Goal: Transaction & Acquisition: Book appointment/travel/reservation

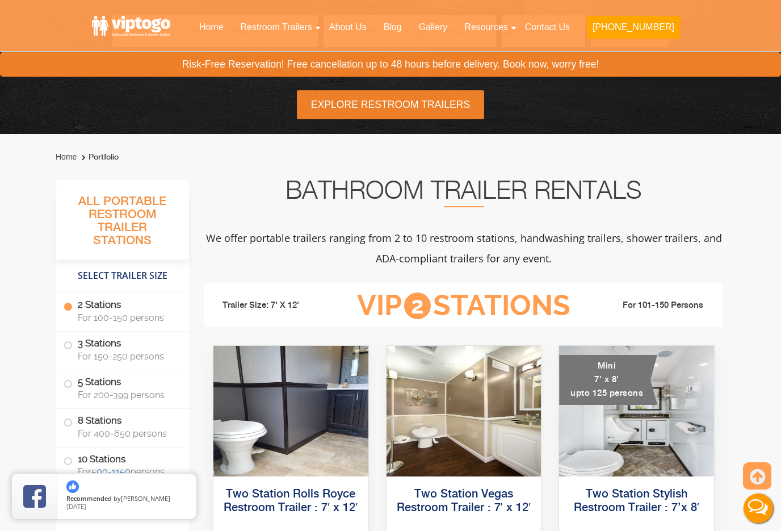
scroll to position [288, 0]
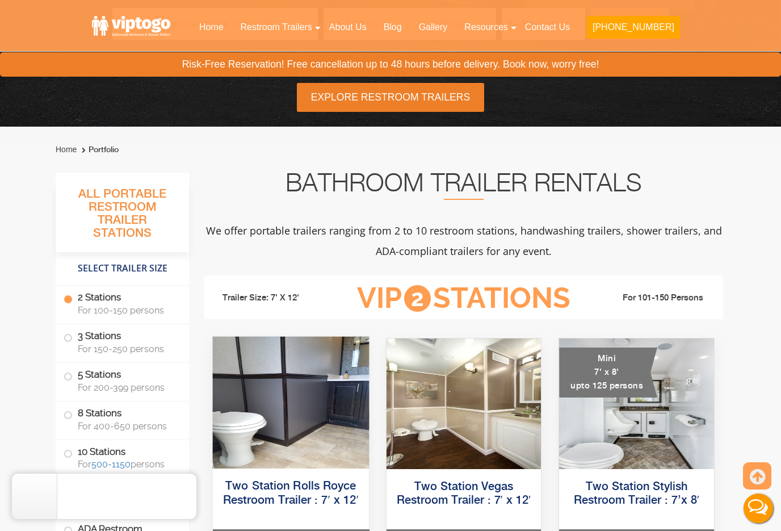
click at [256, 394] on img at bounding box center [291, 403] width 156 height 132
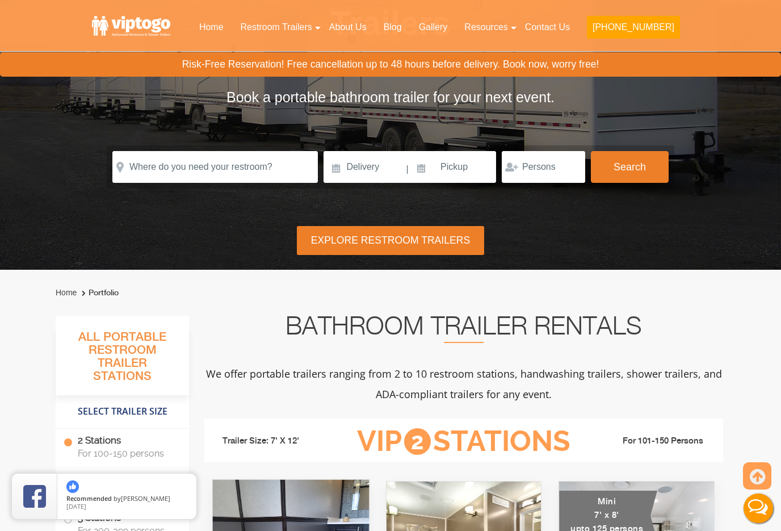
scroll to position [144, 0]
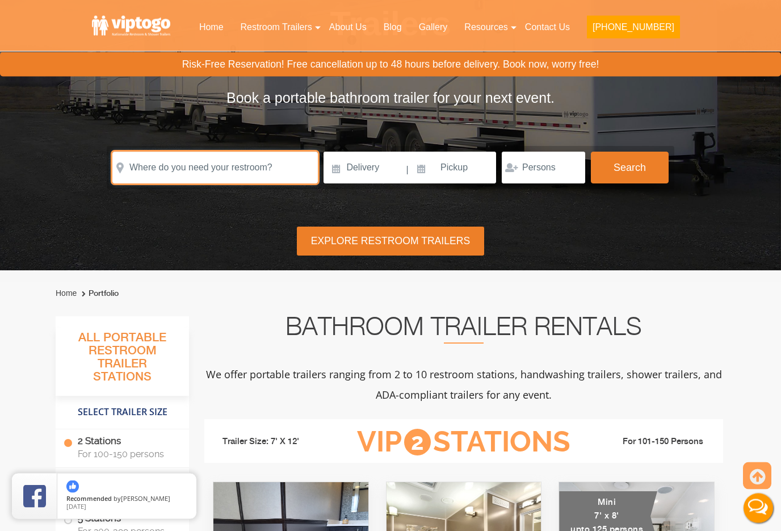
click at [183, 158] on input "text" at bounding box center [215, 168] width 206 height 32
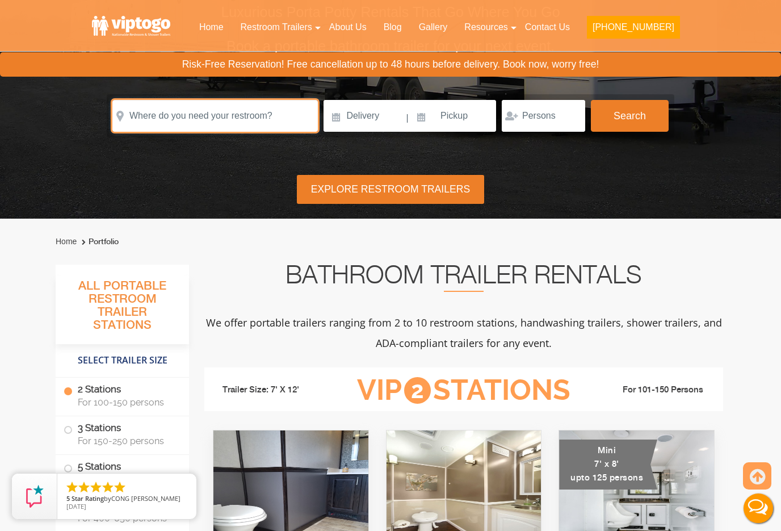
scroll to position [196, 0]
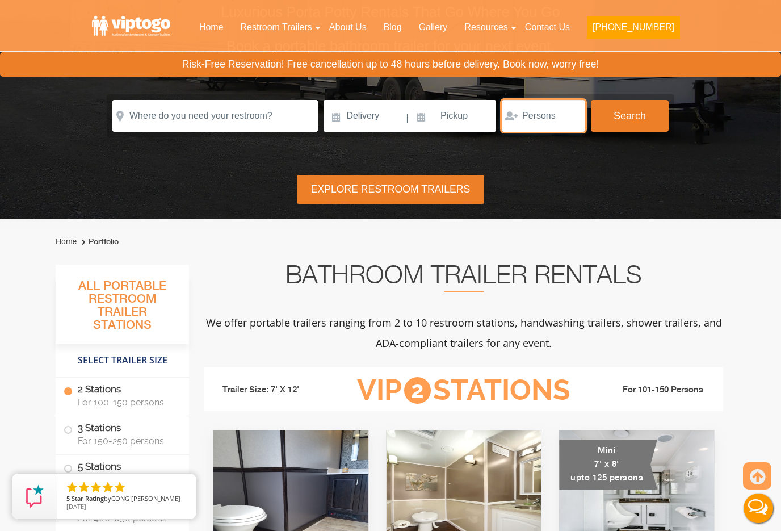
click at [555, 114] on input "number" at bounding box center [543, 116] width 83 height 32
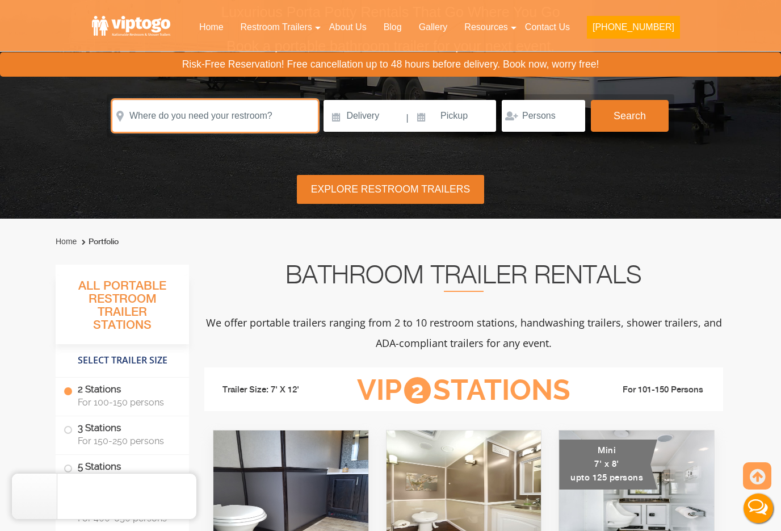
click at [151, 112] on input "text" at bounding box center [215, 116] width 206 height 32
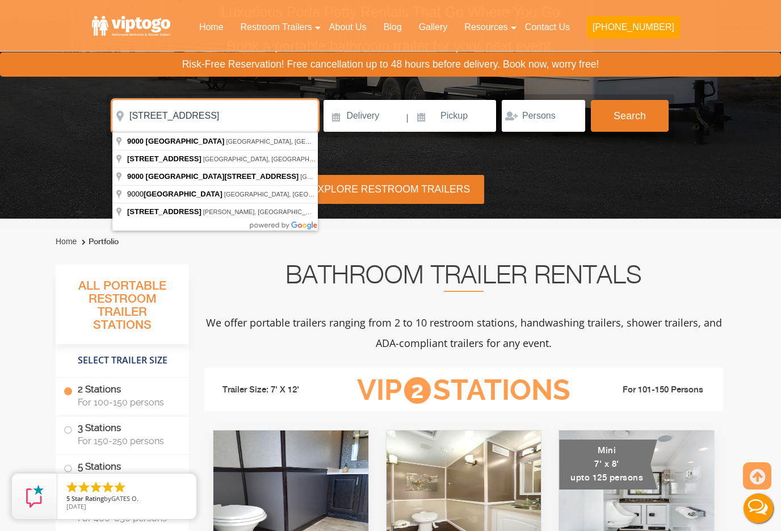
type input "[STREET_ADDRESS]"
click at [385, 115] on input at bounding box center [364, 116] width 81 height 32
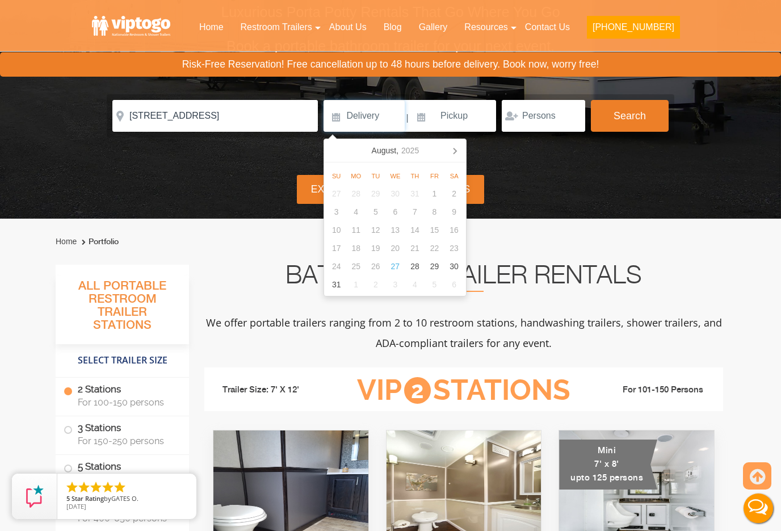
click at [465, 154] on nav "[DATE]" at bounding box center [395, 150] width 142 height 23
click at [461, 157] on icon at bounding box center [455, 150] width 18 height 18
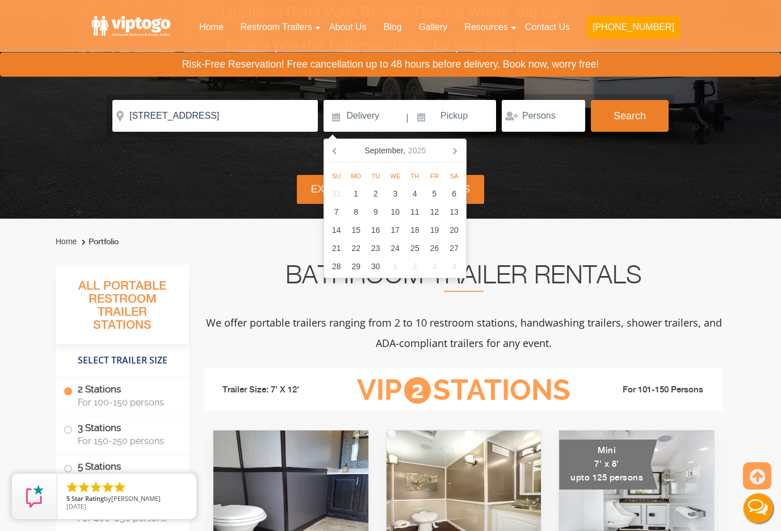
click at [453, 194] on div "6" at bounding box center [455, 194] width 20 height 18
type input "[DATE]"
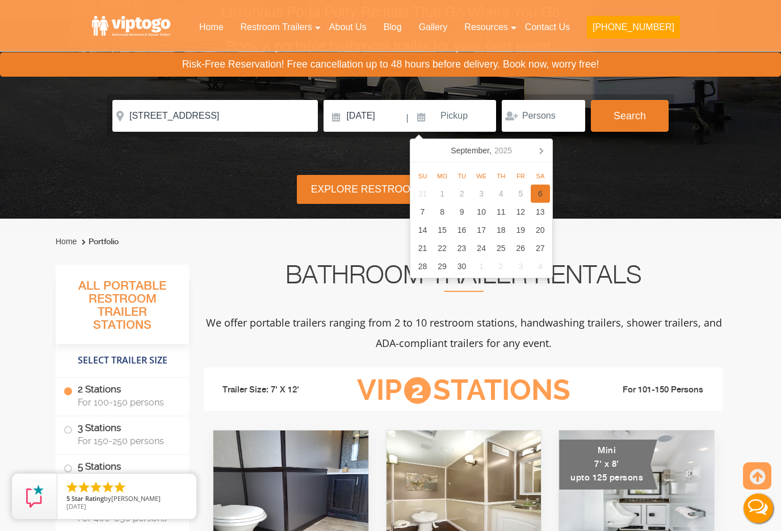
click at [539, 193] on div "6" at bounding box center [541, 194] width 20 height 18
type input "[DATE]"
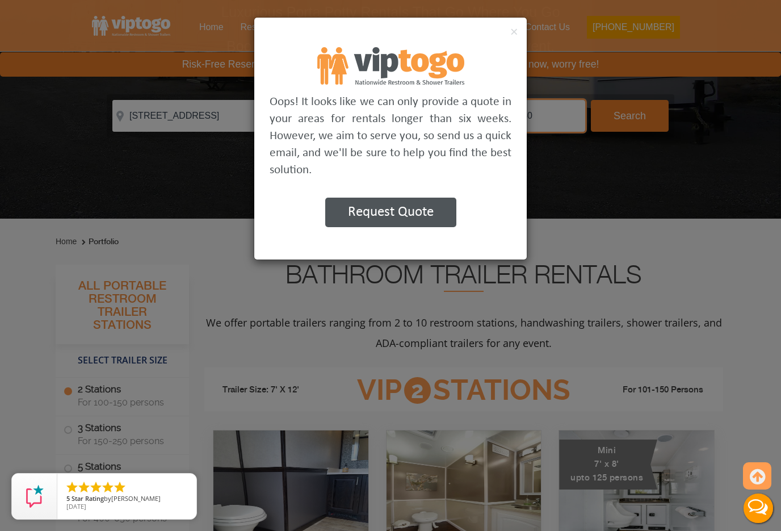
type input "40"
click at [438, 217] on button "Request Quote" at bounding box center [390, 213] width 131 height 30
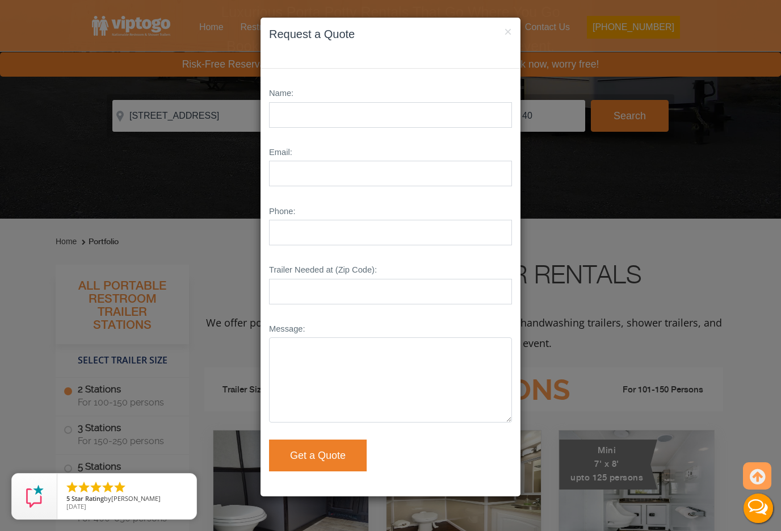
click at [512, 23] on div "× Request a Quote" at bounding box center [391, 43] width 260 height 51
click at [508, 26] on button "×" at bounding box center [508, 32] width 8 height 14
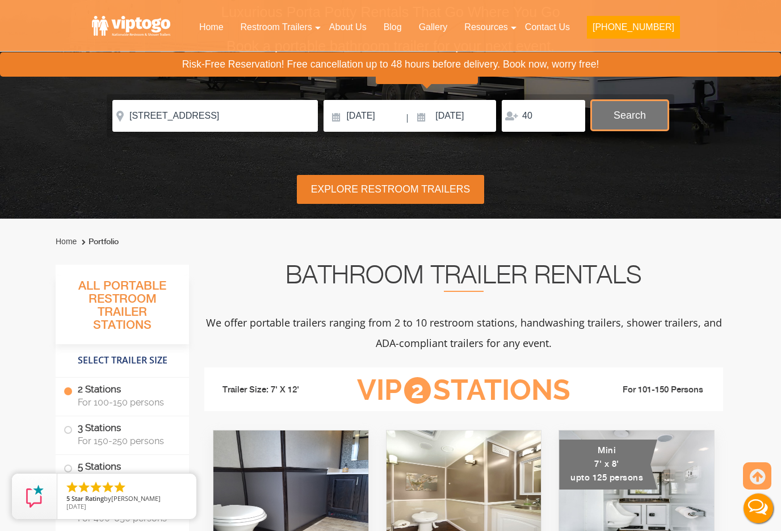
click at [641, 114] on button "Search" at bounding box center [630, 115] width 78 height 31
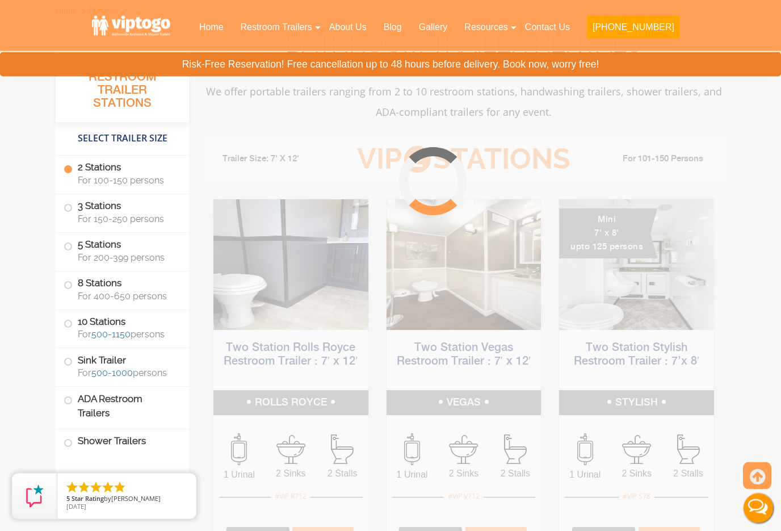
scroll to position [461, 0]
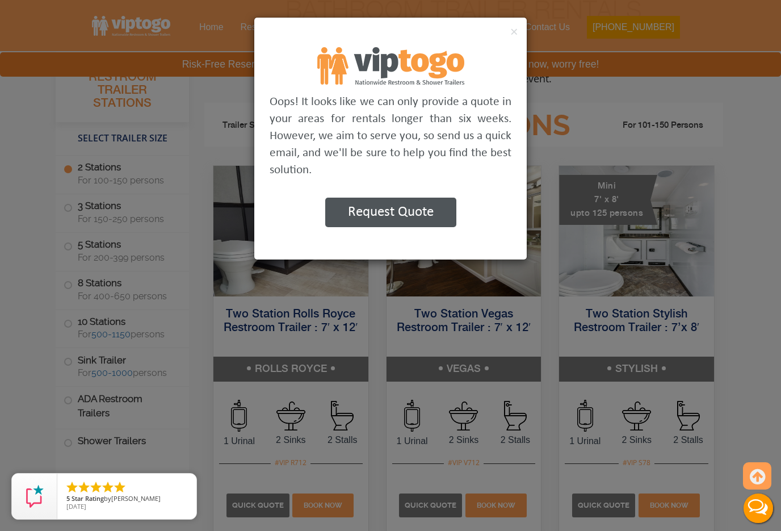
click at [507, 30] on div "×" at bounding box center [390, 33] width 273 height 30
click at [506, 30] on div "×" at bounding box center [390, 33] width 273 height 30
click at [513, 26] on button "×" at bounding box center [515, 32] width 8 height 14
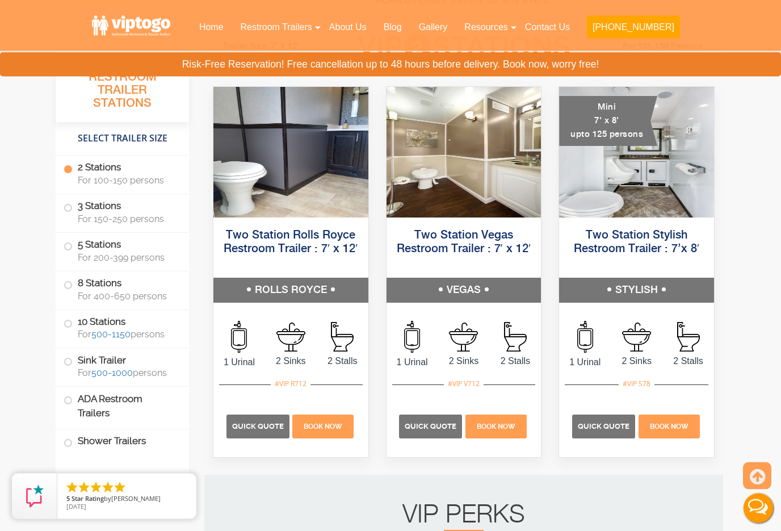
scroll to position [541, 0]
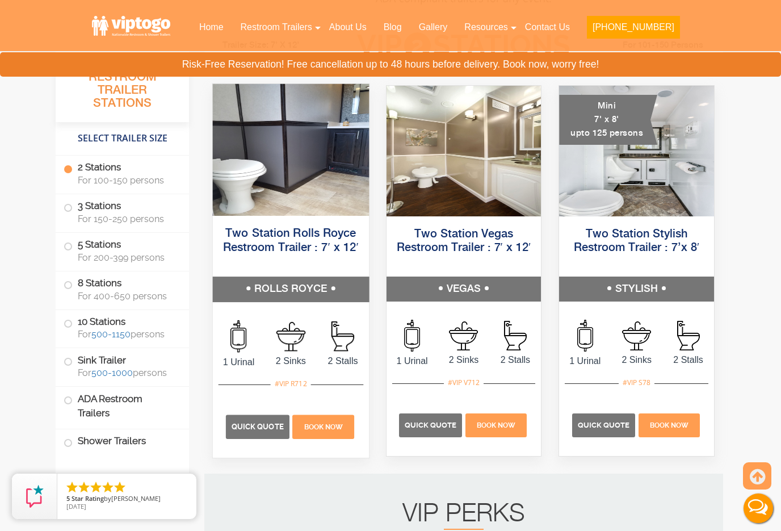
click at [275, 165] on img at bounding box center [291, 150] width 156 height 132
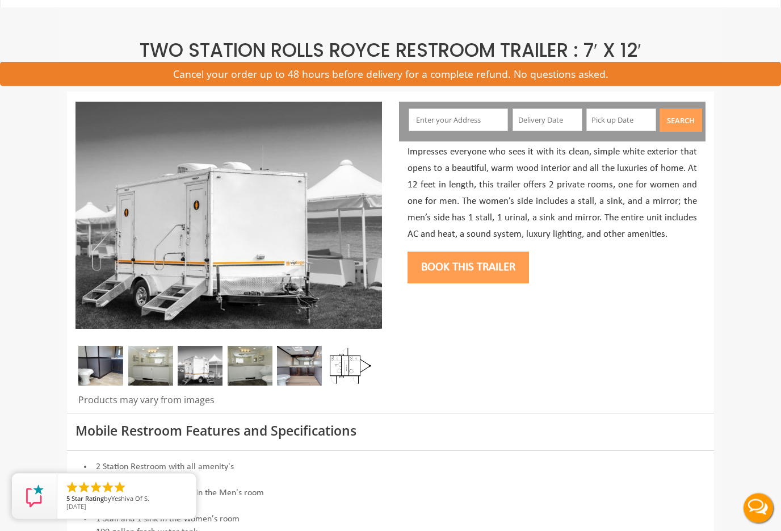
scroll to position [69, 0]
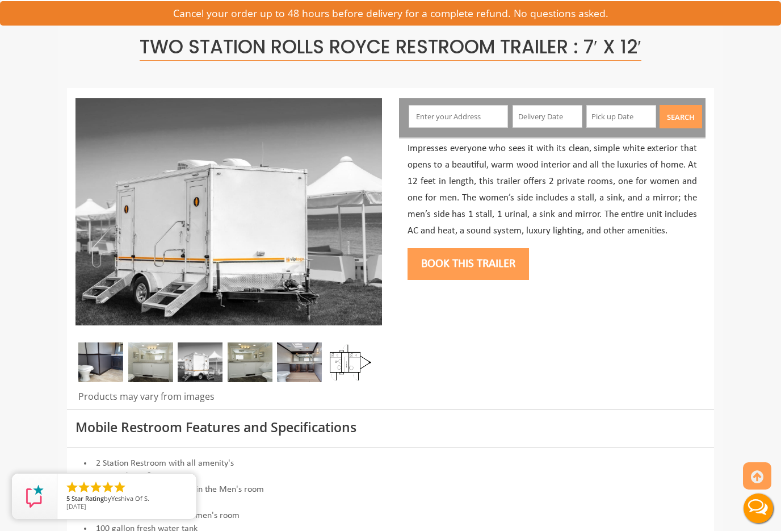
click at [167, 359] on img at bounding box center [150, 362] width 45 height 40
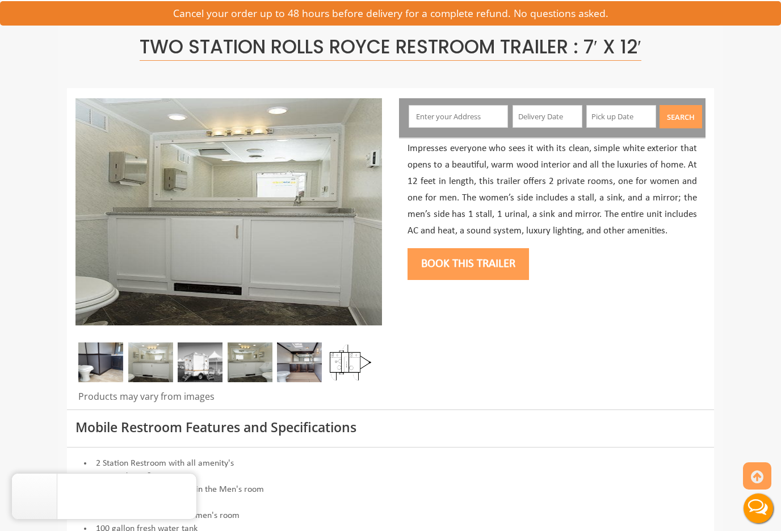
click at [204, 358] on img at bounding box center [200, 362] width 45 height 40
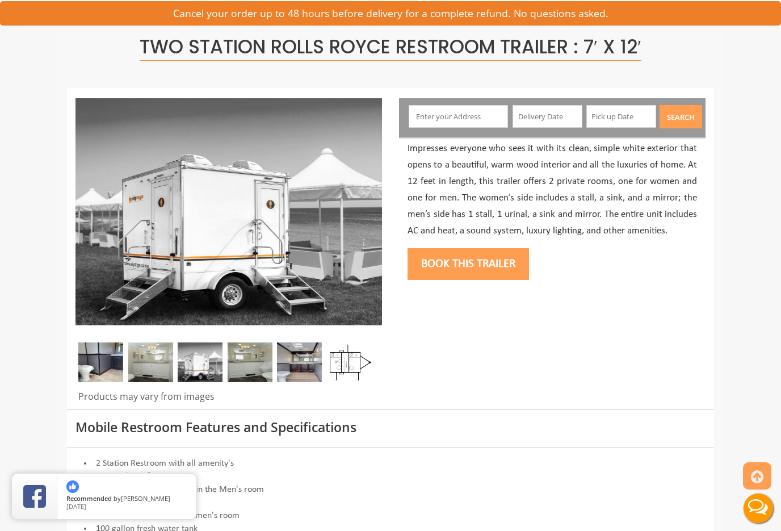
click at [261, 377] on img at bounding box center [250, 362] width 45 height 40
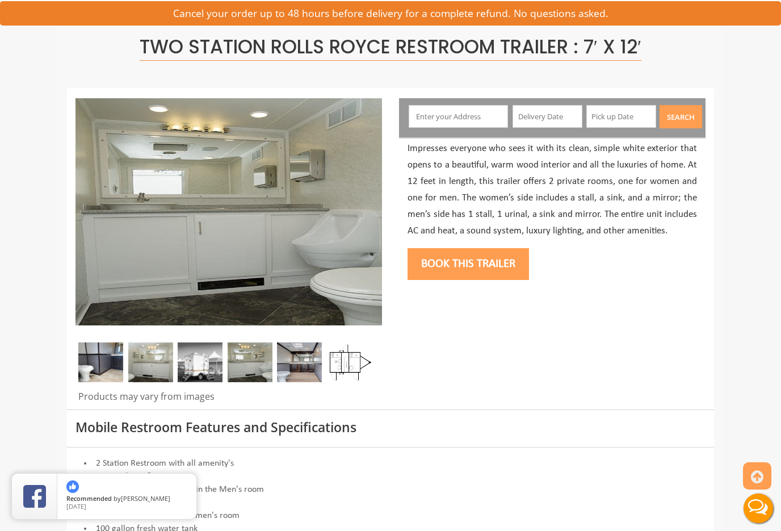
click at [301, 361] on img at bounding box center [299, 362] width 45 height 40
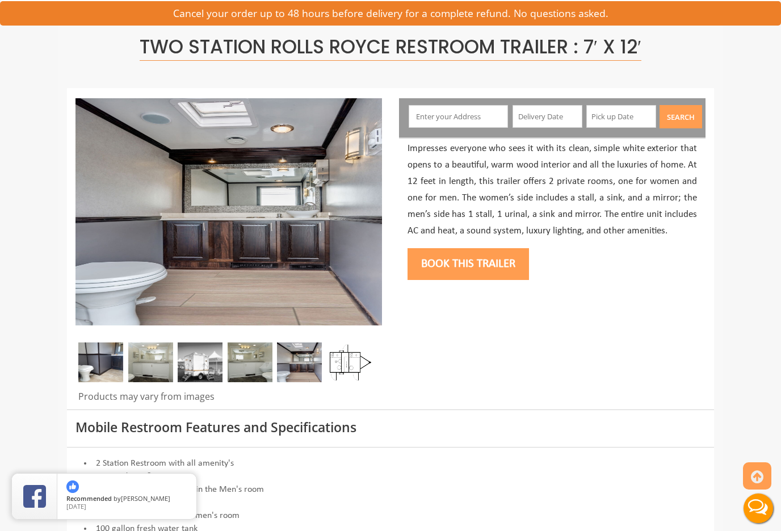
click at [354, 364] on img at bounding box center [349, 362] width 45 height 40
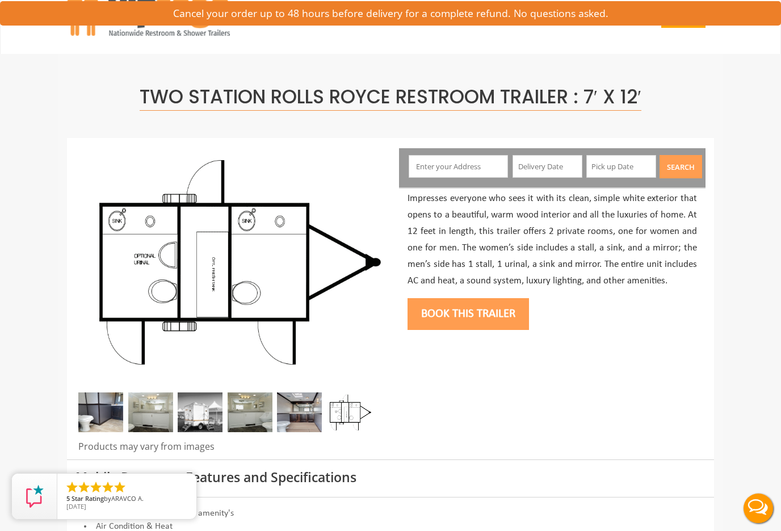
scroll to position [0, 0]
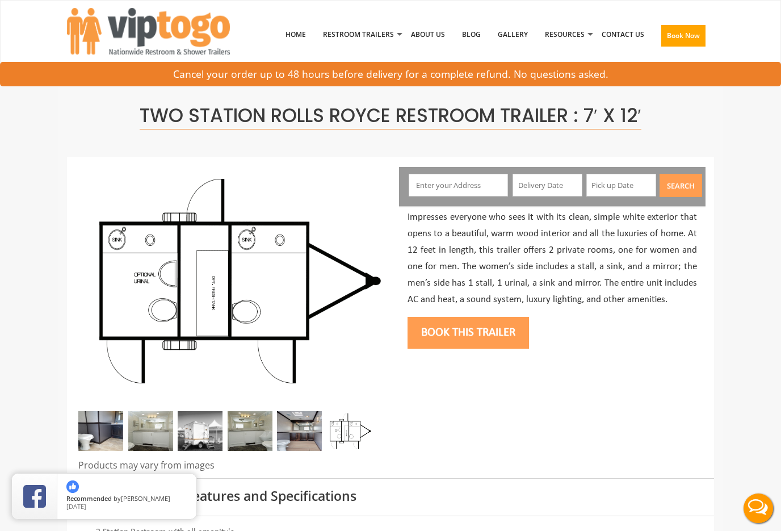
click at [452, 185] on input "text" at bounding box center [459, 185] width 100 height 23
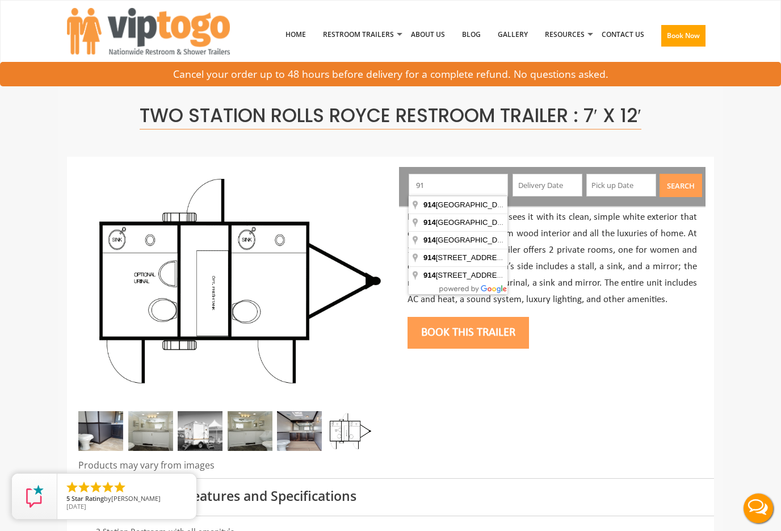
type input "9"
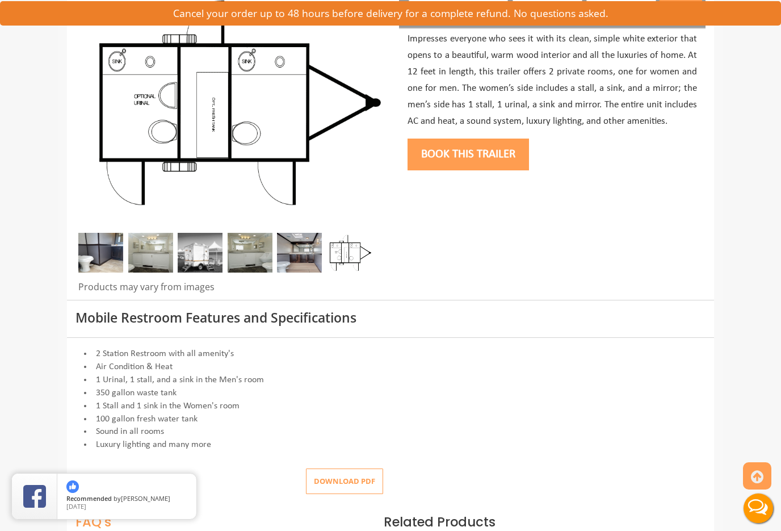
scroll to position [177, 0]
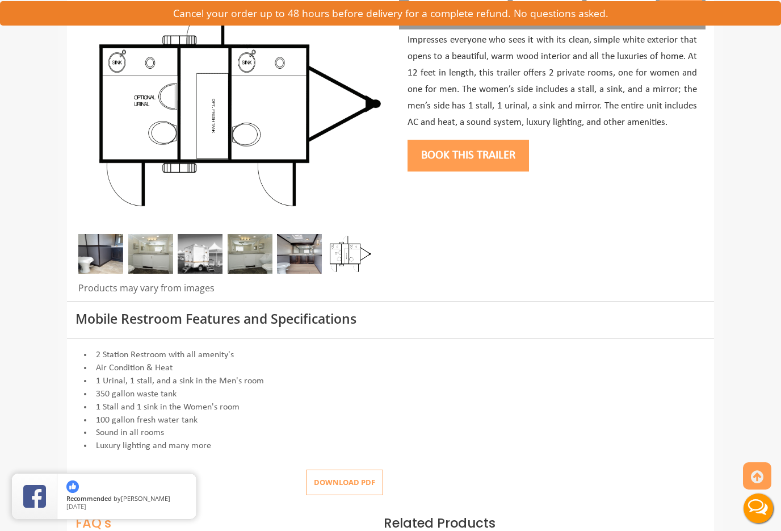
click at [103, 248] on img at bounding box center [100, 254] width 45 height 40
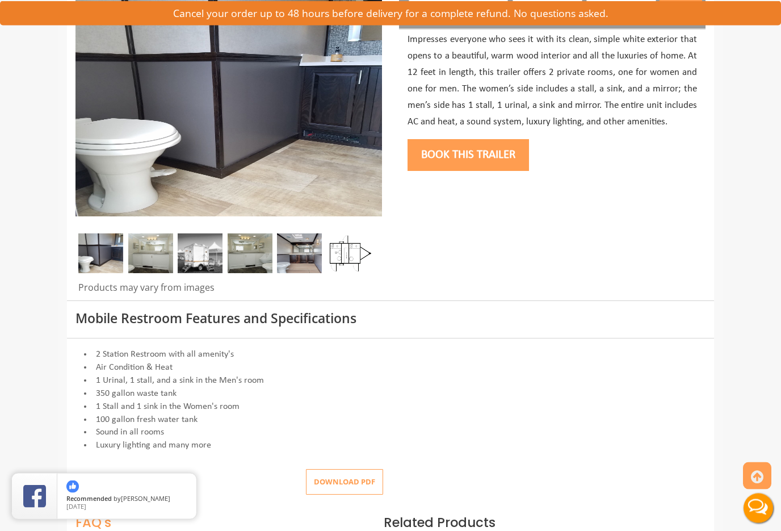
click at [145, 249] on img at bounding box center [150, 254] width 45 height 40
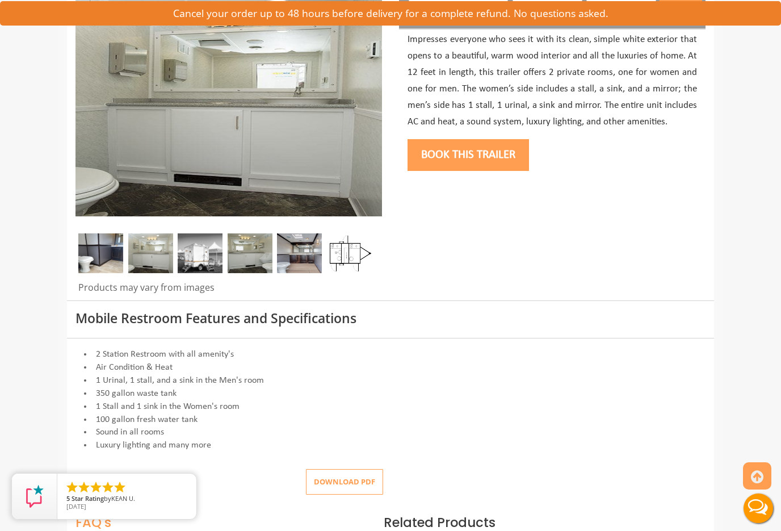
click at [191, 245] on img at bounding box center [200, 253] width 45 height 40
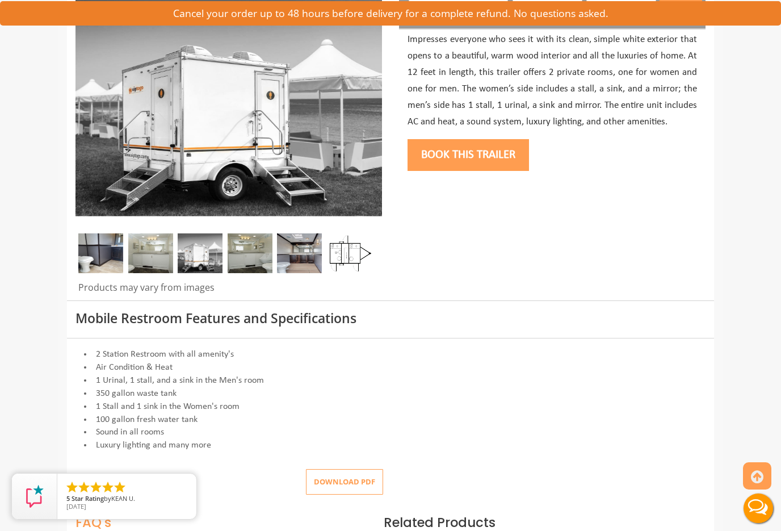
click at [246, 245] on img at bounding box center [250, 253] width 45 height 40
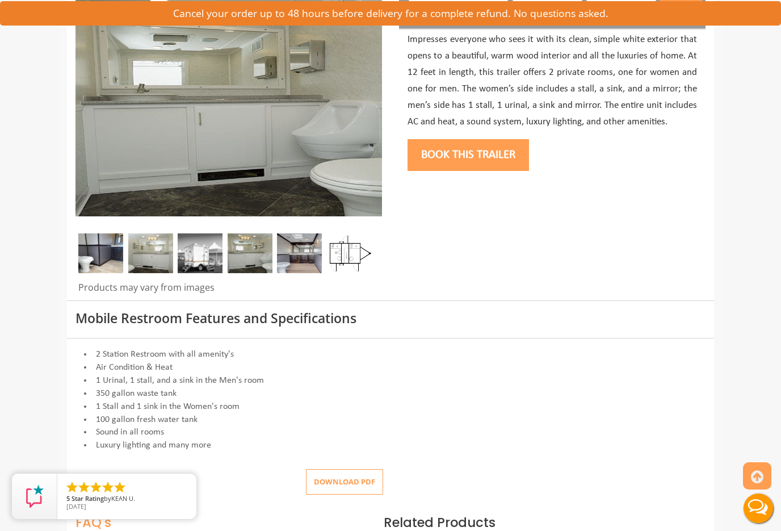
click at [295, 248] on img at bounding box center [299, 253] width 45 height 40
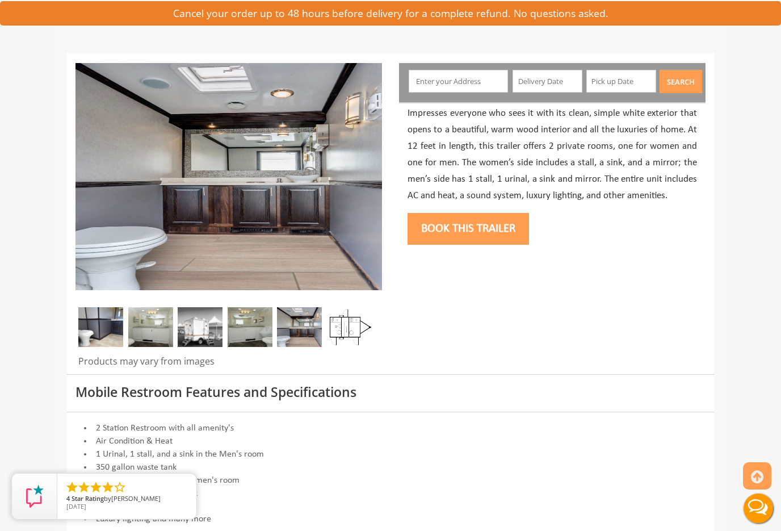
scroll to position [106, 0]
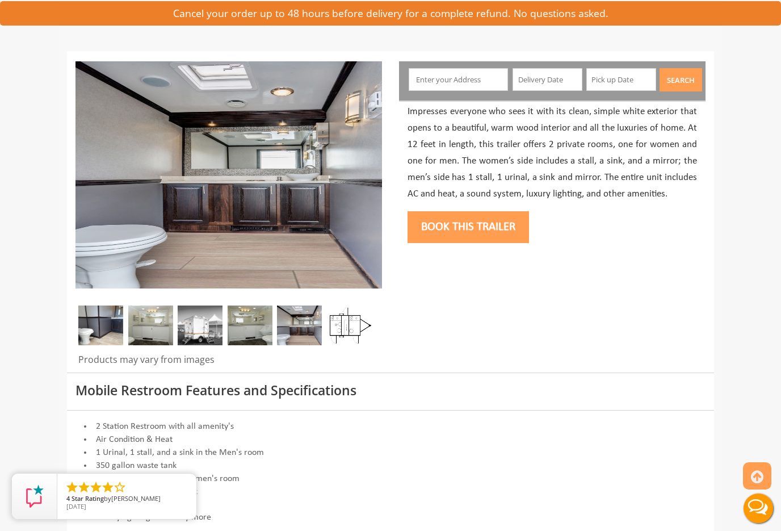
click at [191, 323] on img at bounding box center [200, 326] width 45 height 40
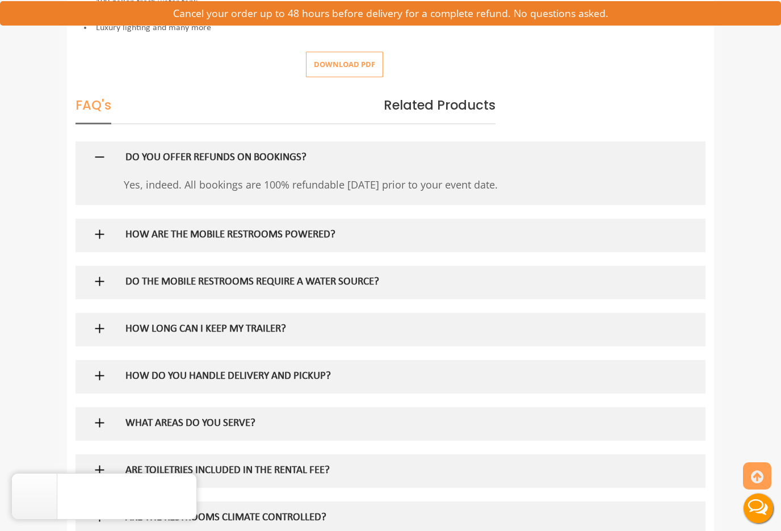
scroll to position [606, 0]
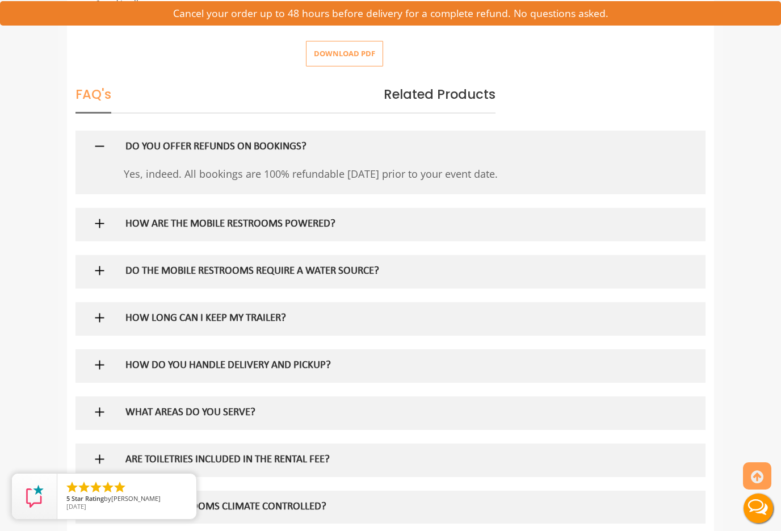
click at [99, 218] on img at bounding box center [100, 223] width 14 height 14
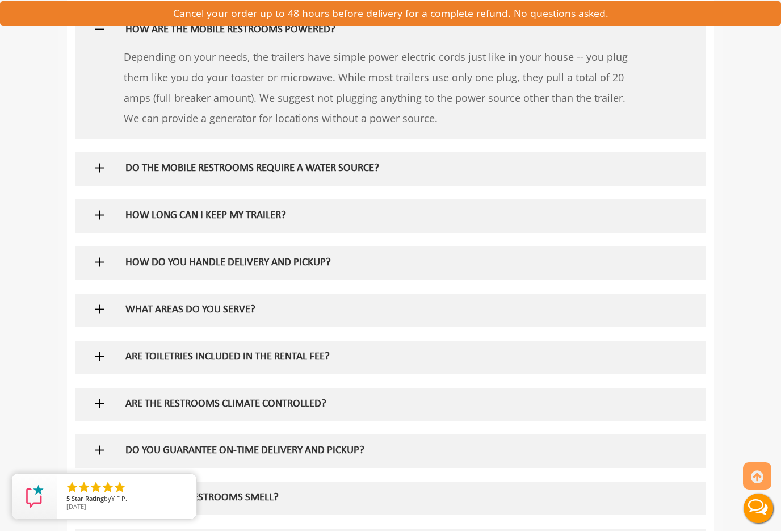
scroll to position [803, 0]
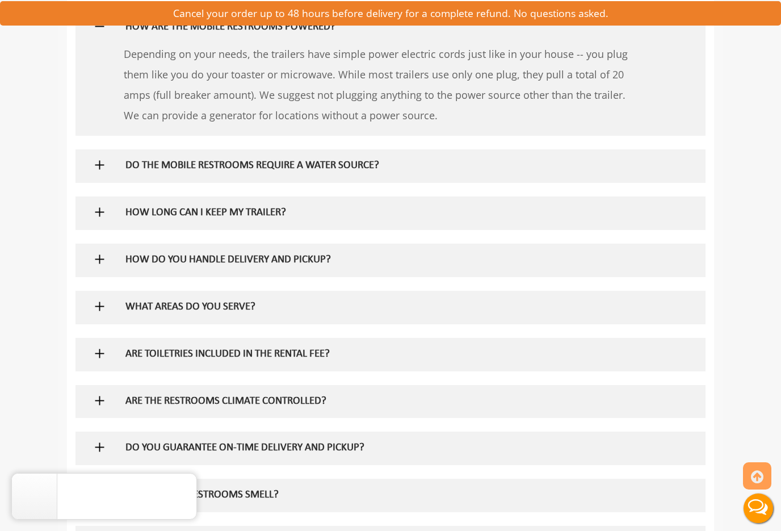
click at [90, 152] on div at bounding box center [390, 165] width 613 height 33
click at [101, 158] on img at bounding box center [100, 165] width 14 height 14
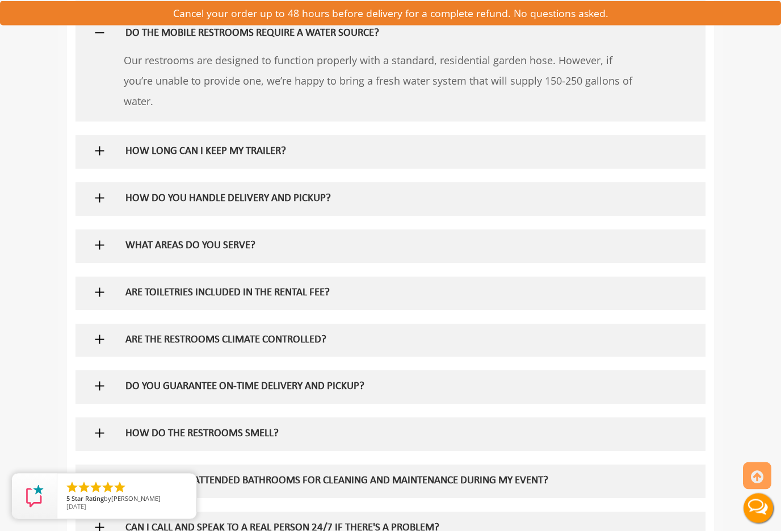
scroll to position [937, 0]
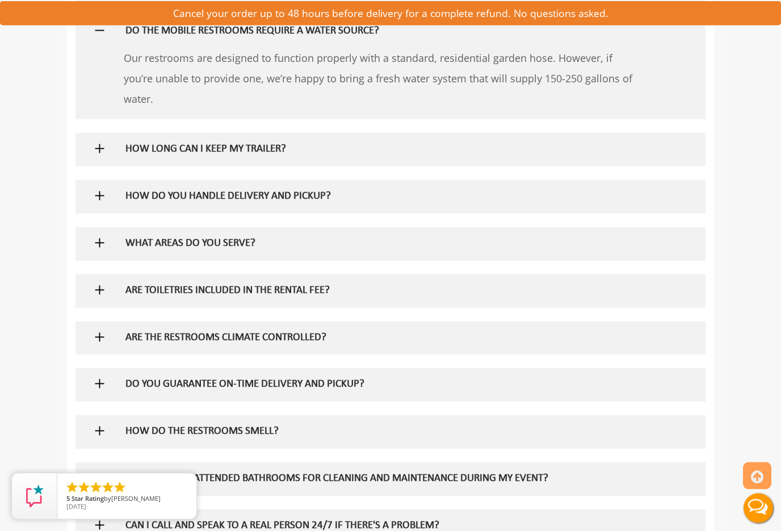
click at [89, 136] on div at bounding box center [390, 149] width 613 height 33
click at [100, 142] on img at bounding box center [100, 149] width 14 height 14
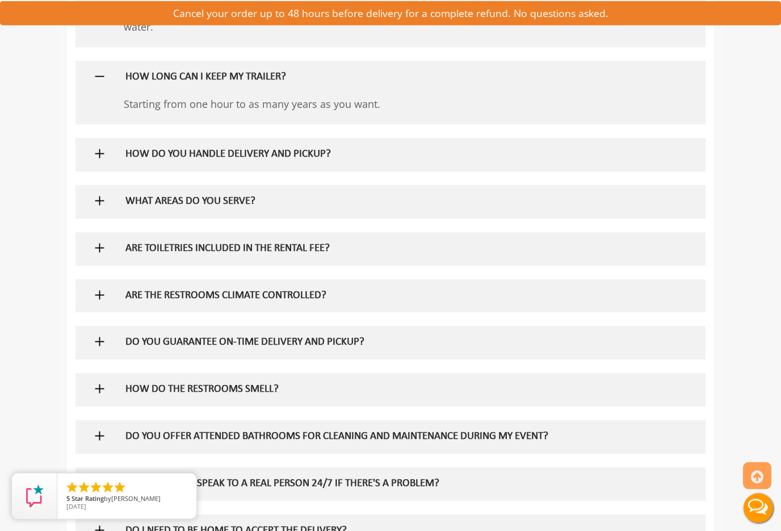
scroll to position [1010, 0]
click at [97, 147] on img at bounding box center [100, 154] width 14 height 14
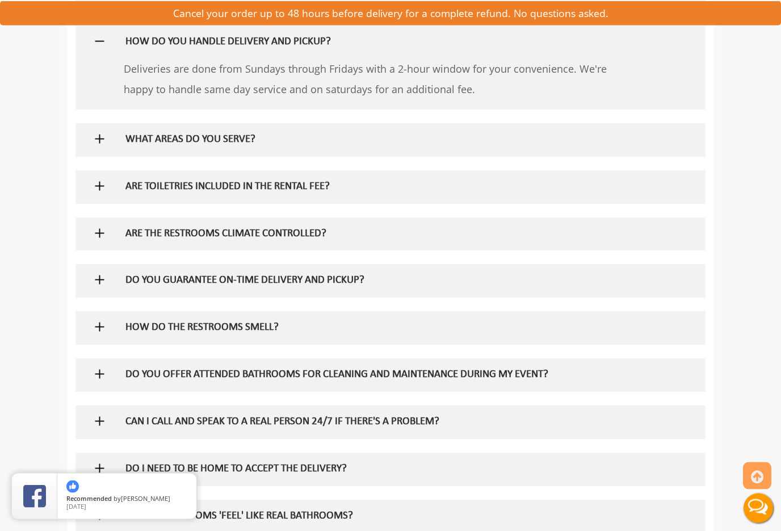
scroll to position [1124, 0]
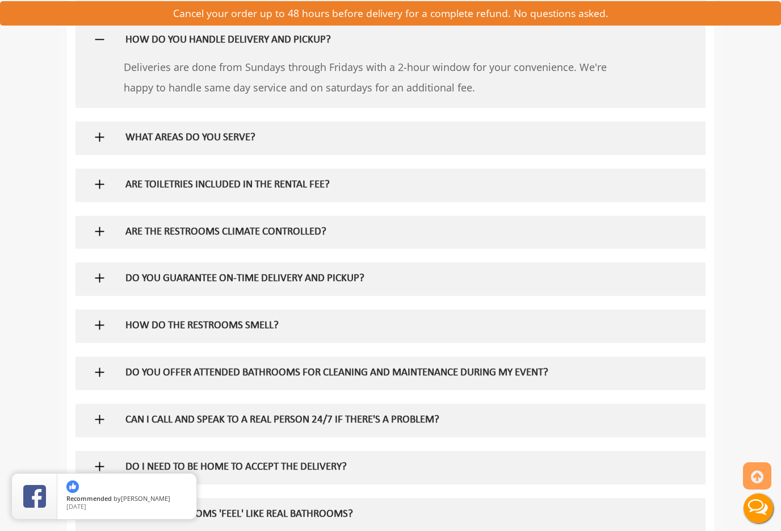
click at [94, 177] on img at bounding box center [100, 184] width 14 height 14
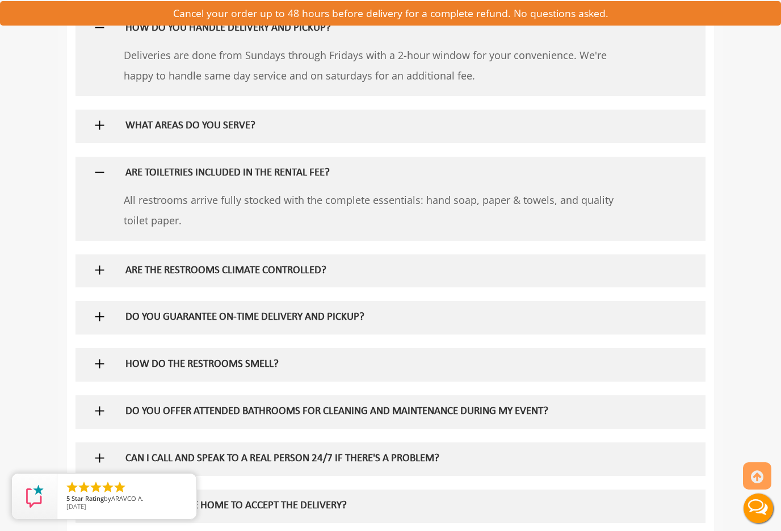
scroll to position [1135, 0]
click at [93, 119] on img at bounding box center [100, 126] width 14 height 14
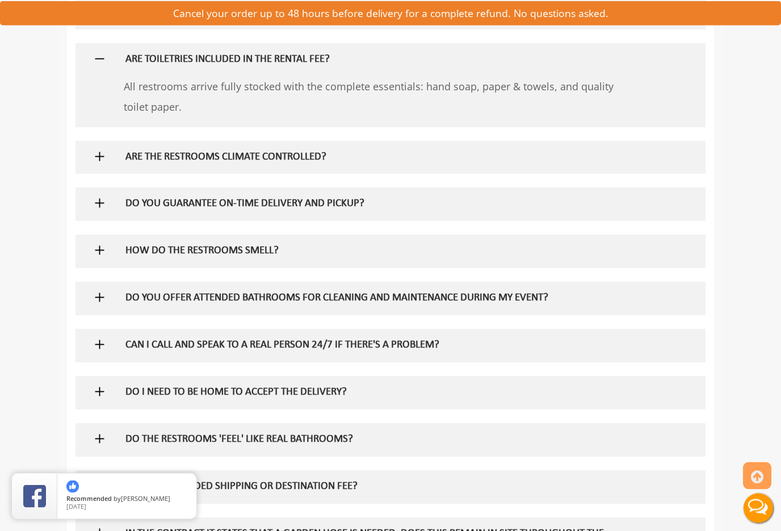
scroll to position [1341, 0]
click at [102, 149] on img at bounding box center [100, 156] width 14 height 14
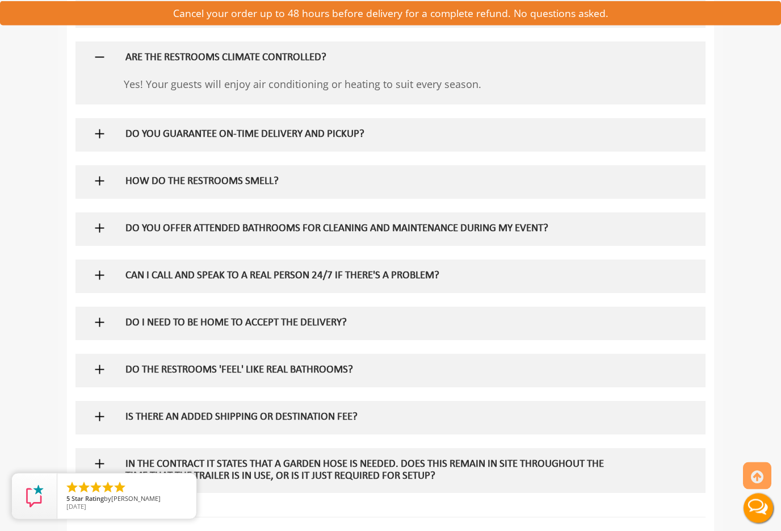
scroll to position [1440, 0]
click at [98, 165] on div at bounding box center [390, 181] width 613 height 33
click at [106, 174] on img at bounding box center [100, 181] width 14 height 14
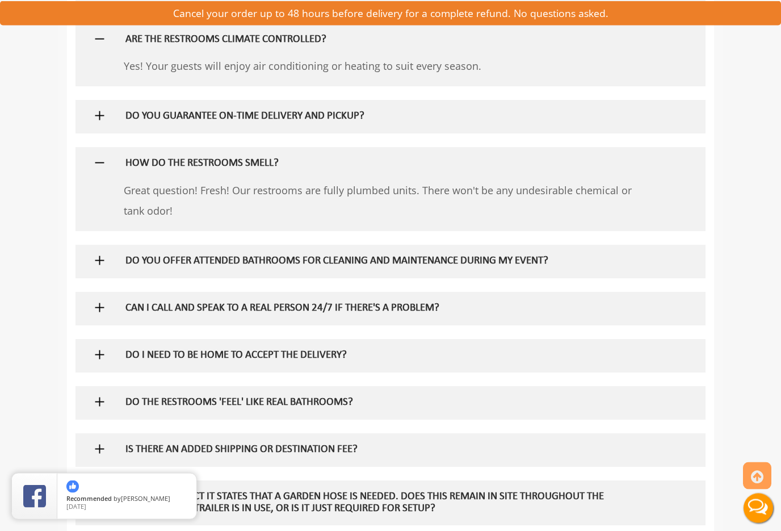
scroll to position [1462, 0]
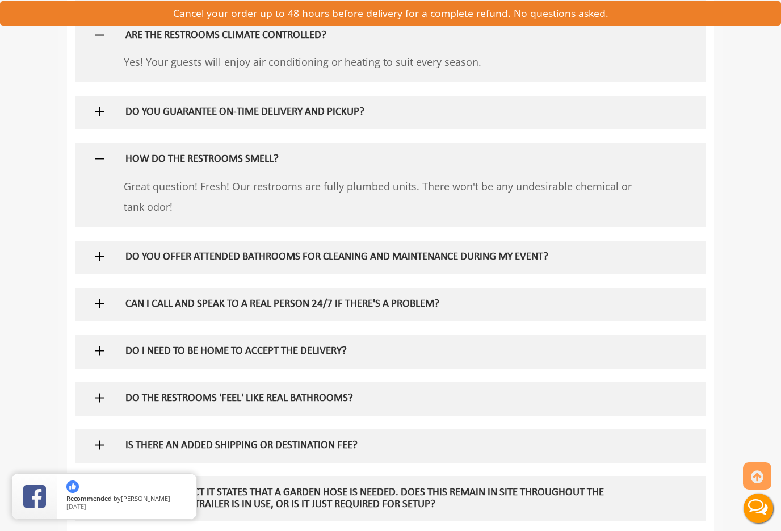
click at [102, 104] on img at bounding box center [100, 111] width 14 height 14
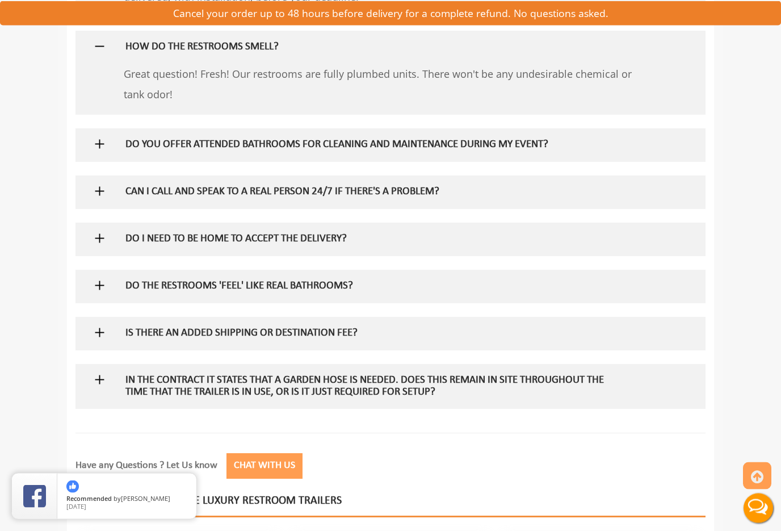
scroll to position [1625, 0]
click at [96, 137] on img at bounding box center [100, 144] width 14 height 14
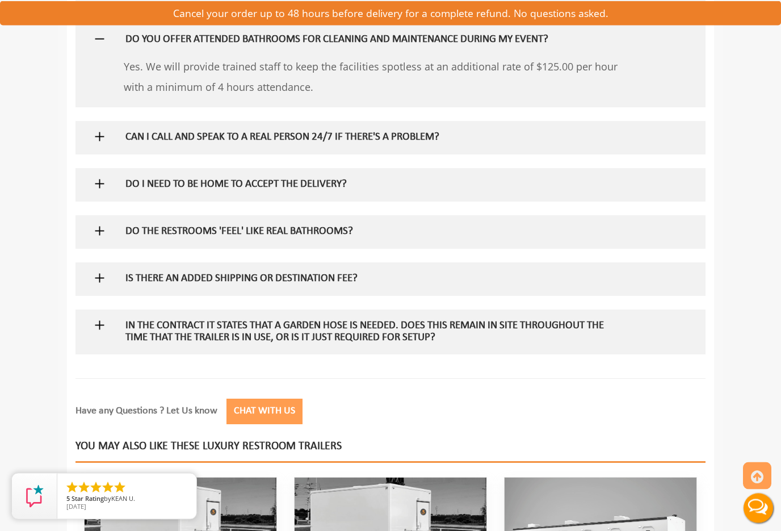
scroll to position [1730, 0]
click at [103, 129] on img at bounding box center [100, 136] width 14 height 14
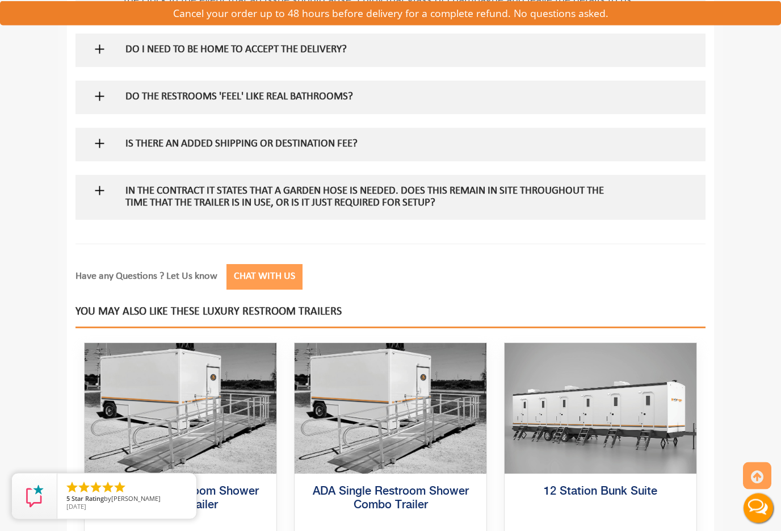
scroll to position [1916, 0]
click at [106, 136] on img at bounding box center [100, 143] width 14 height 14
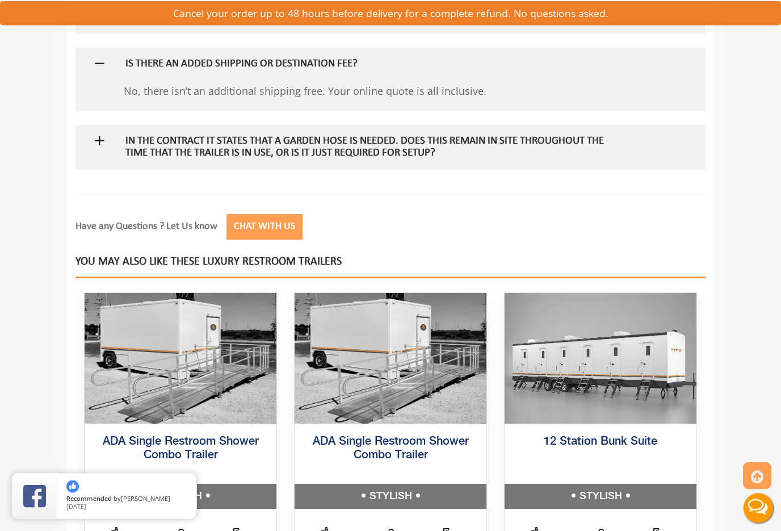
scroll to position [1996, 0]
click at [103, 133] on img at bounding box center [100, 140] width 14 height 14
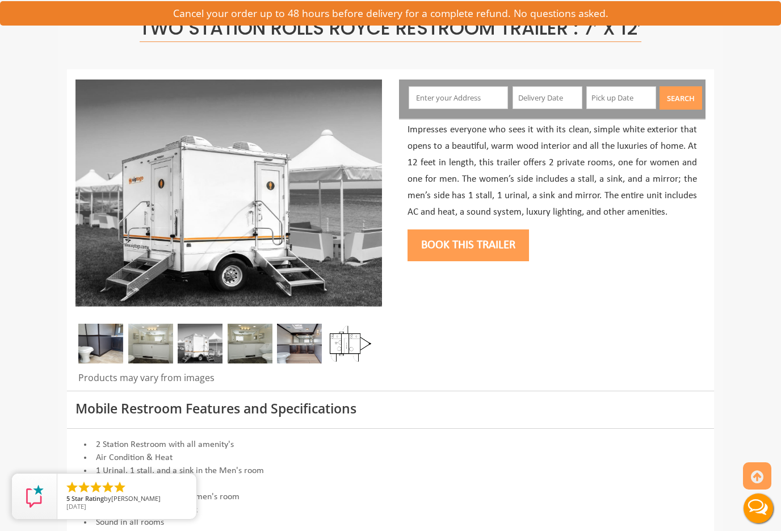
scroll to position [0, 0]
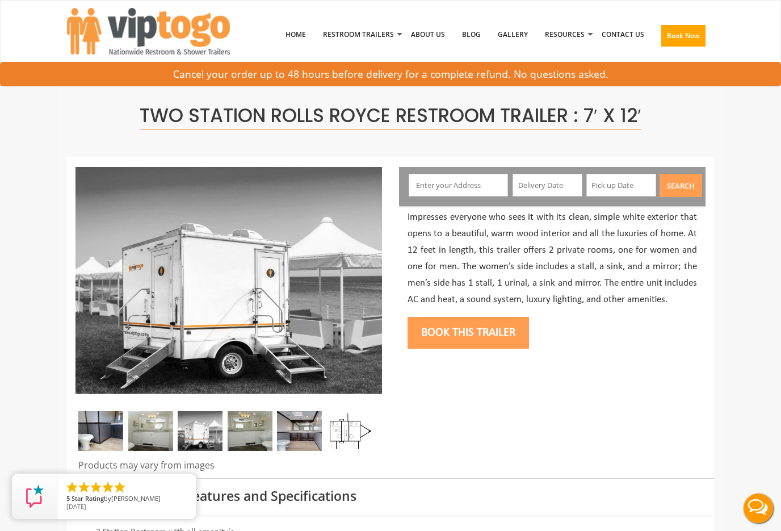
click at [457, 179] on input "text" at bounding box center [459, 185] width 100 height 23
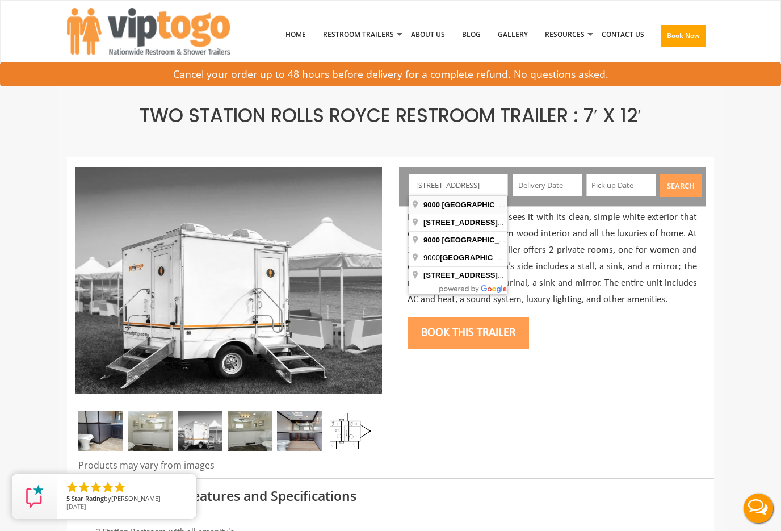
type input "9000 Southwest 168th Street, Palmetto Bay, FL, USA"
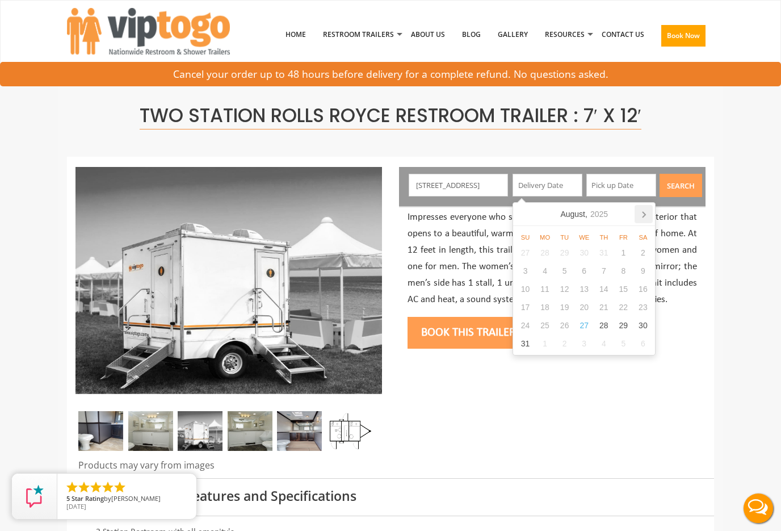
click at [653, 215] on icon at bounding box center [644, 214] width 18 height 18
click at [642, 247] on div "6" at bounding box center [644, 253] width 20 height 18
type input "[DATE]"
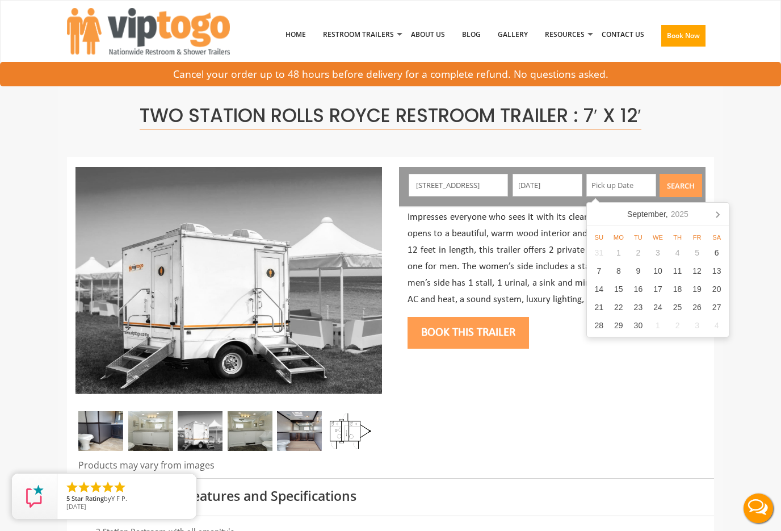
click at [614, 275] on div "8" at bounding box center [619, 271] width 20 height 18
type input "09/08/2025"
click at [613, 273] on div "8" at bounding box center [619, 271] width 20 height 18
click at [609, 270] on div "8" at bounding box center [619, 271] width 20 height 18
click at [596, 269] on div "7" at bounding box center [600, 271] width 20 height 18
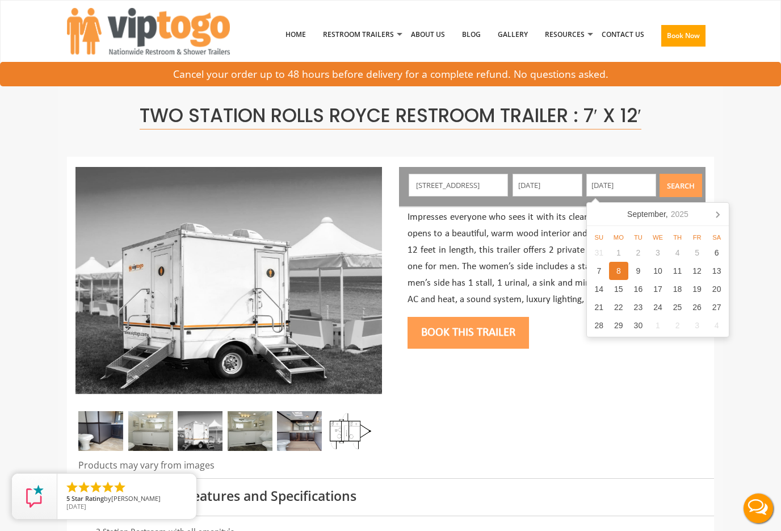
type input "09/07/2025"
click at [685, 190] on button "Search" at bounding box center [681, 185] width 43 height 23
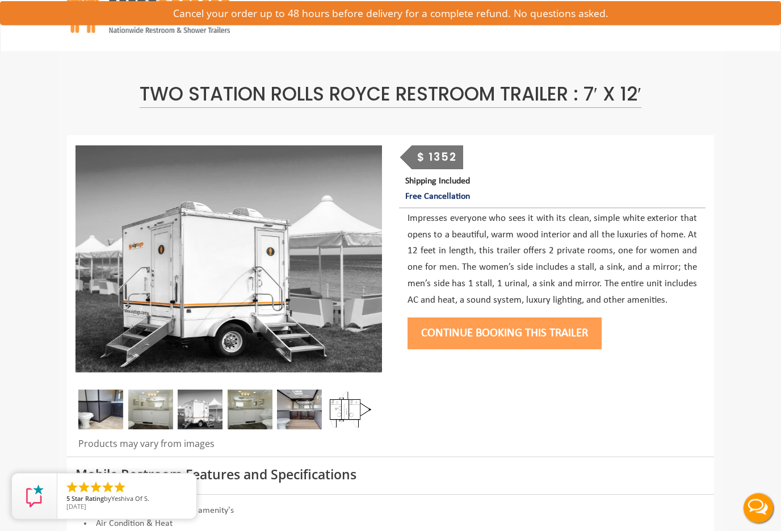
scroll to position [22, 0]
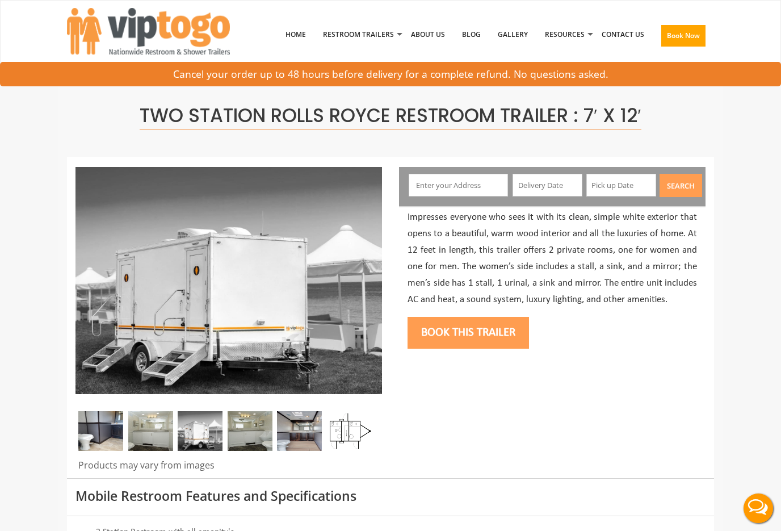
click at [459, 195] on input "text" at bounding box center [459, 185] width 100 height 23
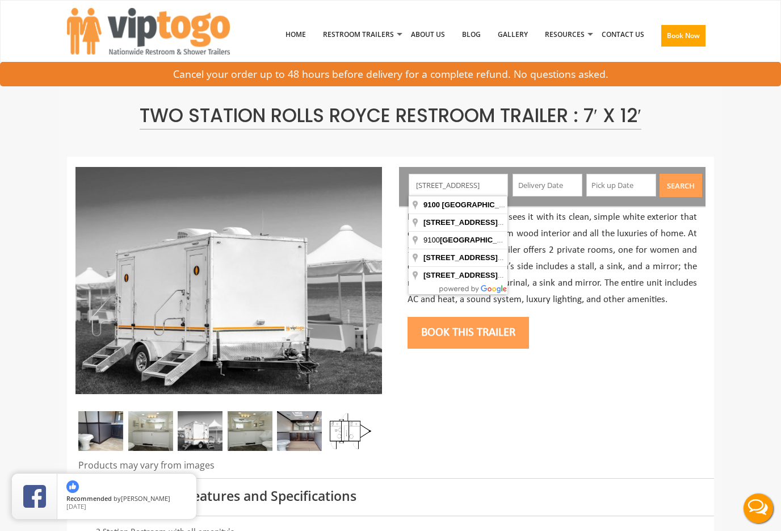
type input "9100 sw 168 street"
click at [553, 177] on input "text" at bounding box center [548, 185] width 70 height 23
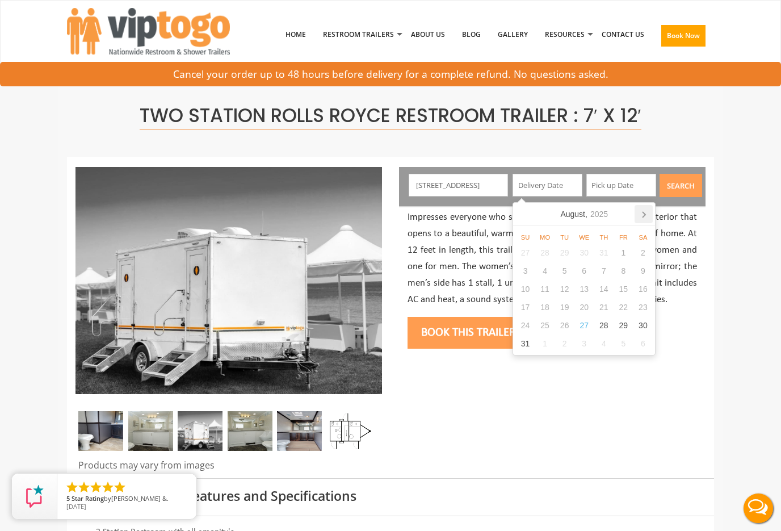
click at [653, 220] on icon at bounding box center [644, 214] width 18 height 18
click at [646, 253] on div "6" at bounding box center [644, 253] width 20 height 18
type input "[DATE]"
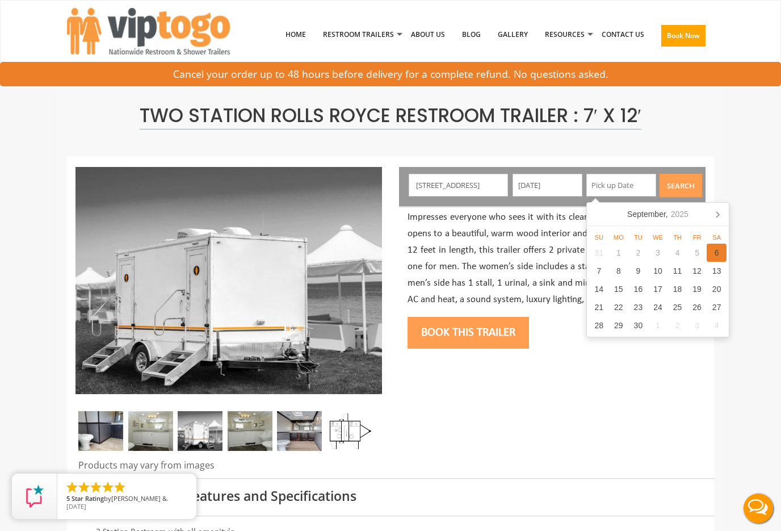
click at [718, 258] on div "6" at bounding box center [717, 253] width 20 height 18
click at [605, 271] on div "7" at bounding box center [600, 271] width 20 height 18
type input "09/07/2025"
click at [689, 185] on button "Search" at bounding box center [681, 185] width 43 height 23
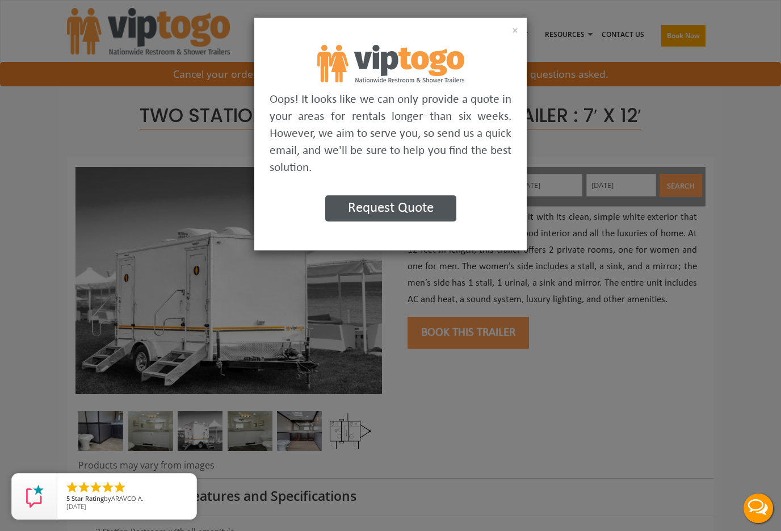
click at [504, 11] on div "× Oops! It looks like we can only provide a quote in your areas for rentals lon…" at bounding box center [390, 265] width 781 height 531
